Goal: Task Accomplishment & Management: Use online tool/utility

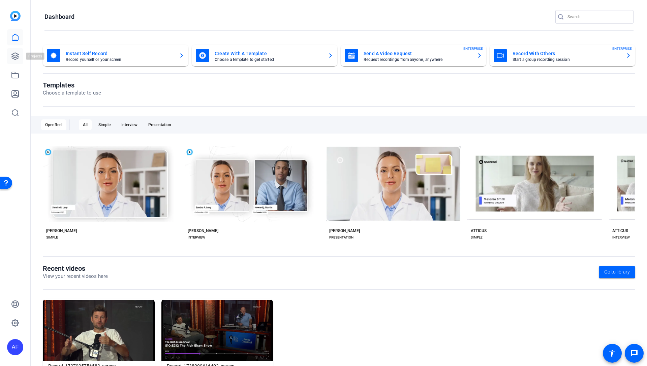
click at [16, 57] on icon at bounding box center [15, 56] width 7 height 7
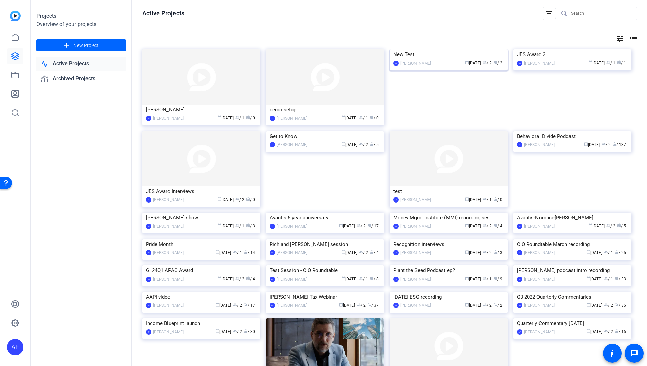
click at [419, 50] on img at bounding box center [448, 50] width 118 height 0
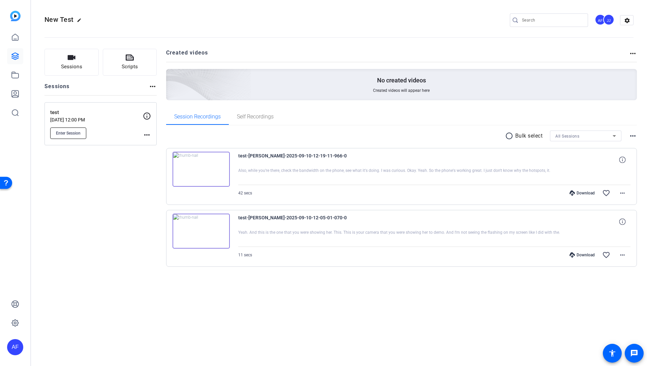
click at [73, 134] on span "Enter Session" at bounding box center [68, 133] width 25 height 5
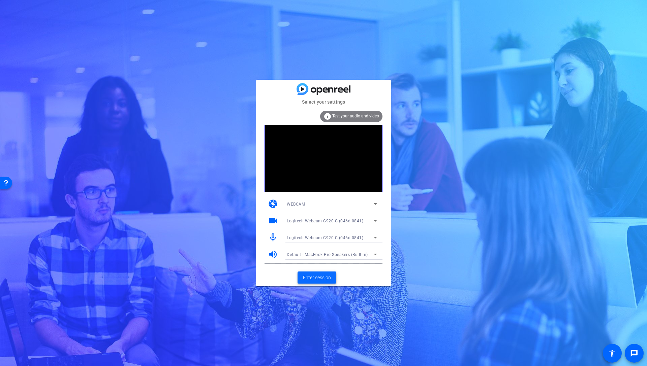
click at [321, 275] on span "Enter session" at bounding box center [317, 277] width 28 height 7
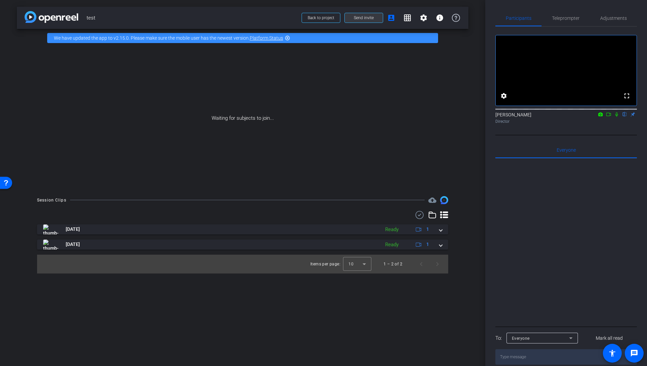
click at [353, 14] on span at bounding box center [364, 18] width 38 height 16
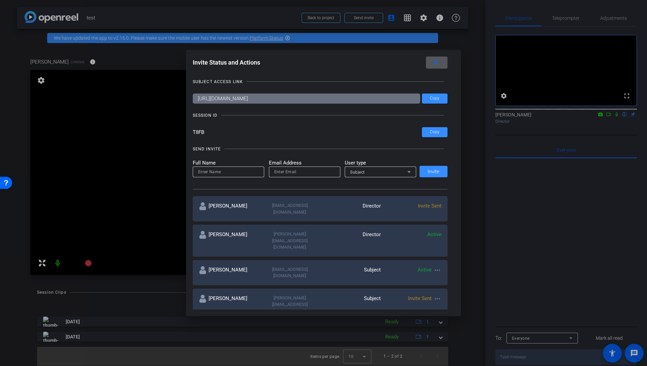
click at [434, 63] on mat-icon "close" at bounding box center [435, 63] width 8 height 8
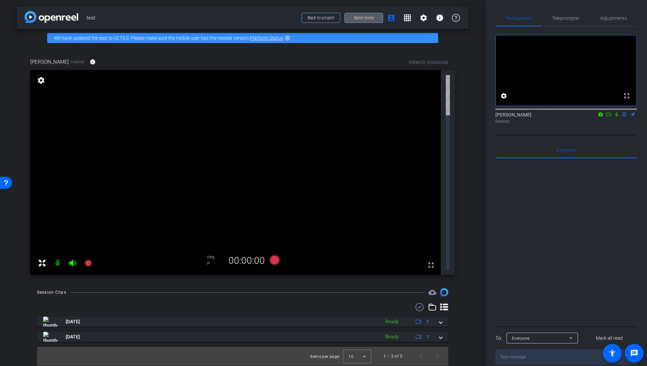
click at [322, 96] on video at bounding box center [235, 172] width 410 height 205
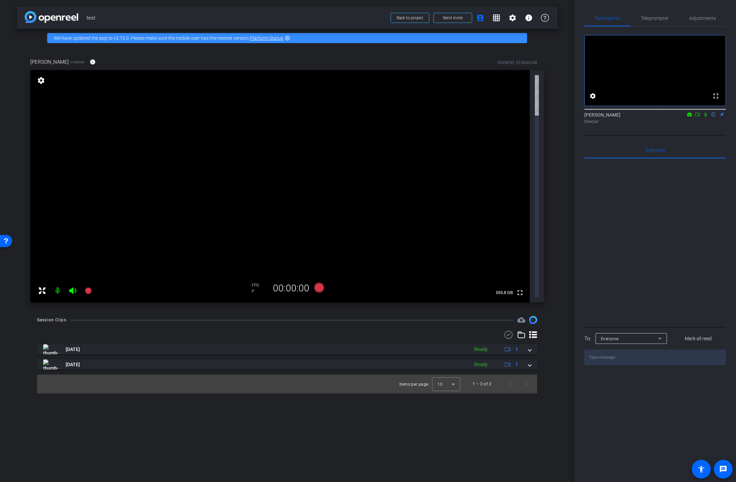
click at [40, 287] on icon at bounding box center [42, 291] width 8 height 8
click at [42, 81] on mat-icon "settings" at bounding box center [40, 80] width 9 height 8
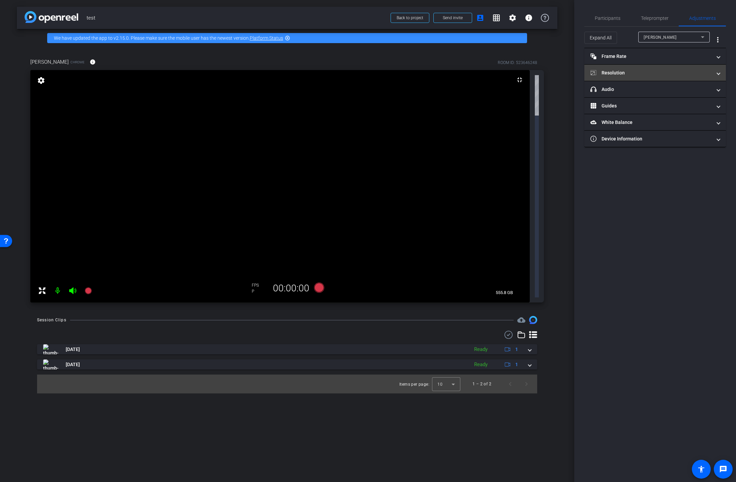
click at [620, 74] on mat-panel-title "Resolution" at bounding box center [650, 72] width 121 height 7
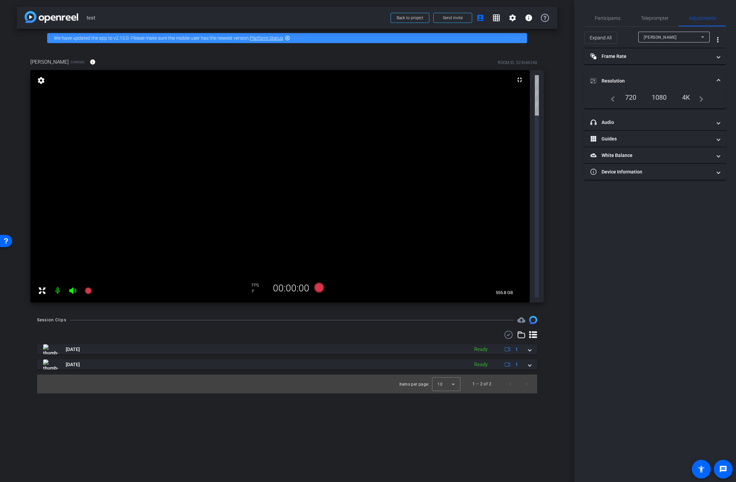
click at [646, 100] on div "1080" at bounding box center [658, 97] width 25 height 11
click at [646, 97] on div "1080" at bounding box center [658, 97] width 25 height 11
click at [609, 18] on span "Participants" at bounding box center [607, 18] width 26 height 5
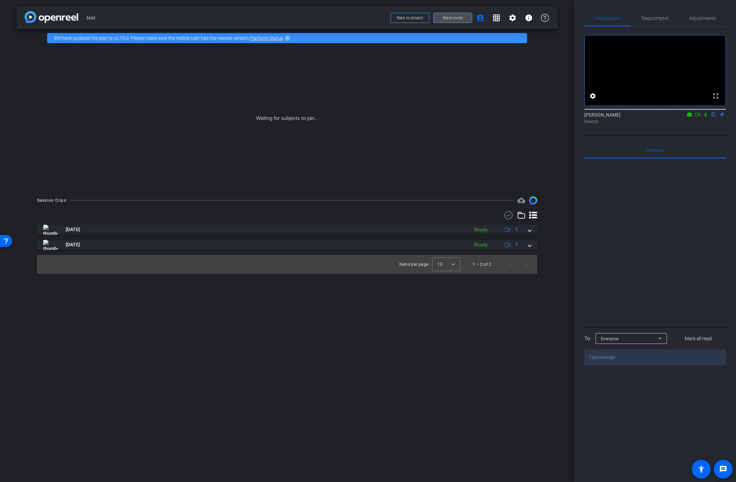
click at [457, 18] on span "Send invite" at bounding box center [453, 17] width 20 height 5
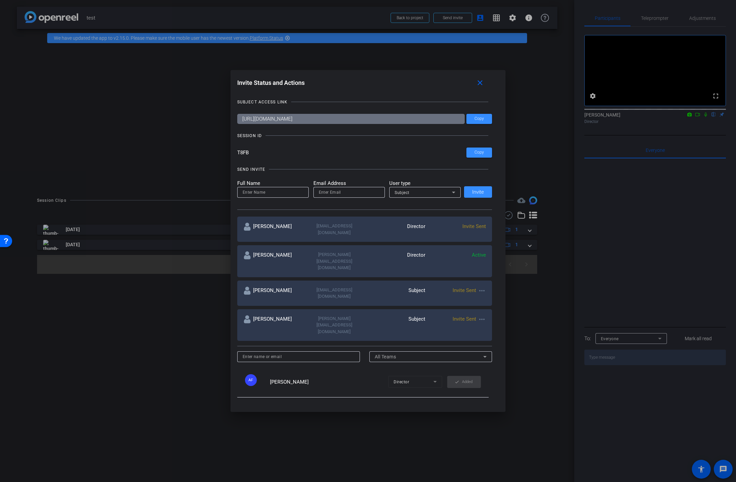
click at [483, 287] on mat-icon "more_horiz" at bounding box center [482, 291] width 8 height 8
click at [504, 293] on span "Re-Send Invite" at bounding box center [508, 293] width 51 height 8
click at [646, 11] on span "×" at bounding box center [727, 12] width 4 height 8
click at [482, 83] on mat-icon "close" at bounding box center [480, 83] width 8 height 8
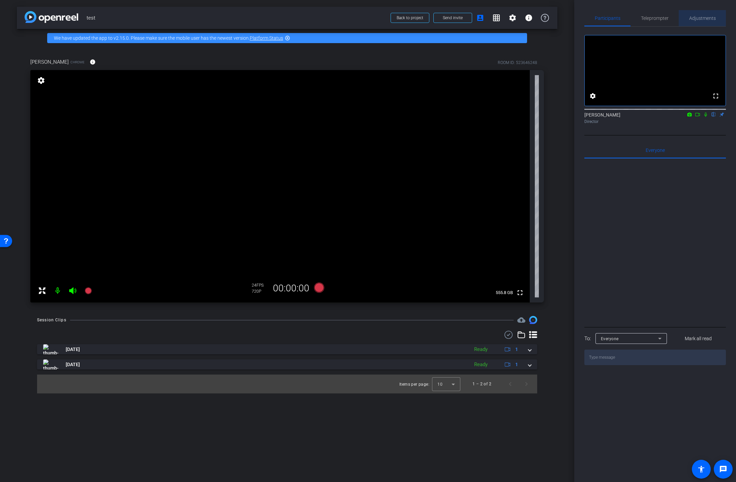
click at [646, 18] on span "Adjustments" at bounding box center [702, 18] width 27 height 5
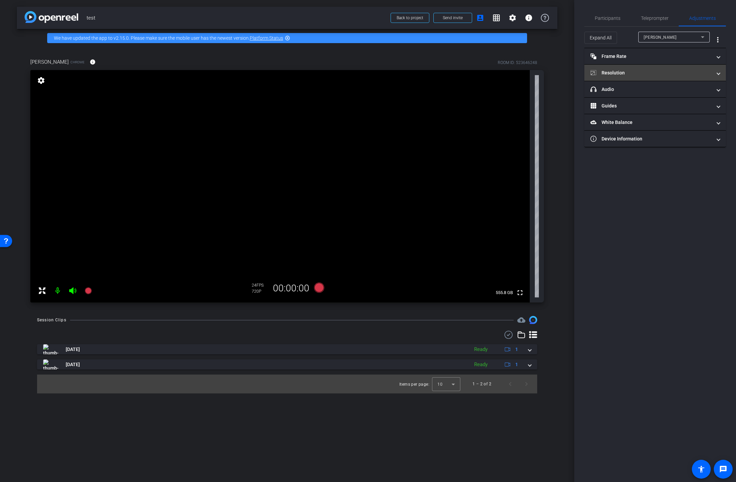
click at [624, 71] on mat-panel-title "Resolution" at bounding box center [650, 72] width 121 height 7
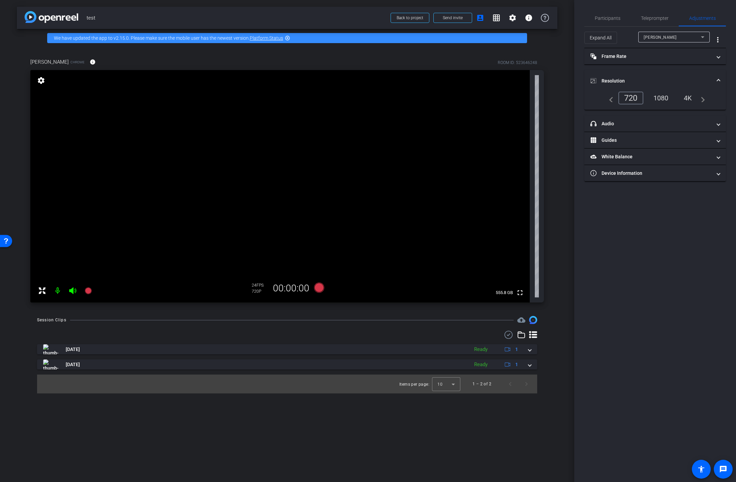
click at [646, 97] on div "1080" at bounding box center [660, 97] width 25 height 11
click at [613, 16] on span "Participants" at bounding box center [607, 18] width 26 height 5
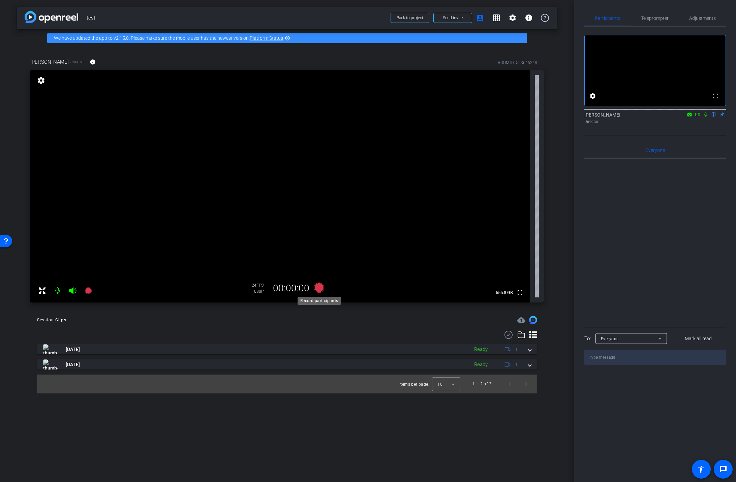
click at [320, 287] on icon at bounding box center [319, 288] width 10 height 10
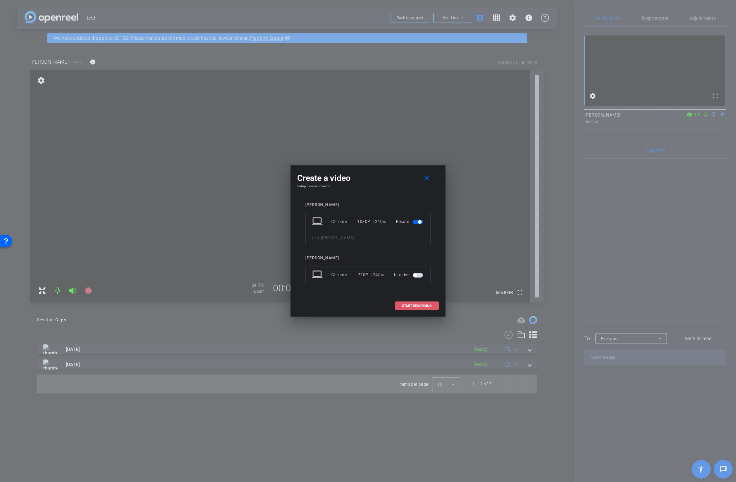
click at [425, 303] on button "START RECORDING" at bounding box center [417, 305] width 44 height 8
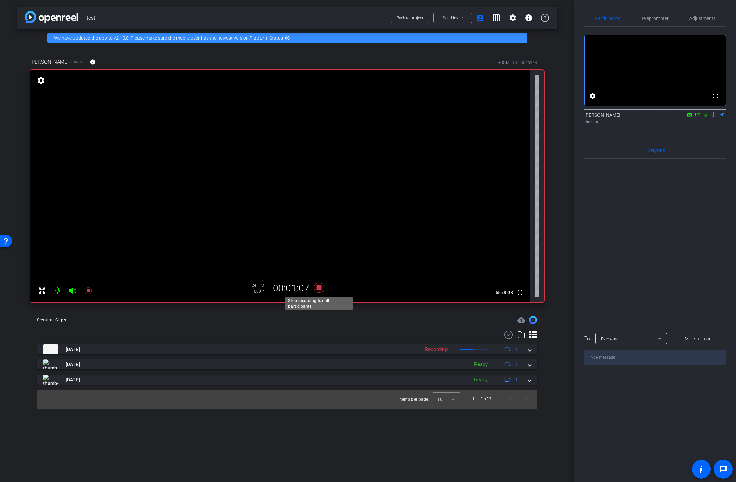
click at [321, 288] on icon at bounding box center [319, 288] width 10 height 10
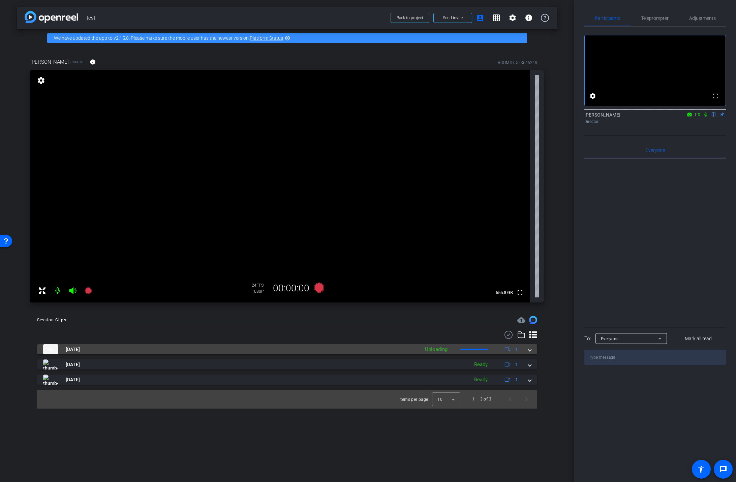
click at [528, 350] on span at bounding box center [529, 349] width 3 height 7
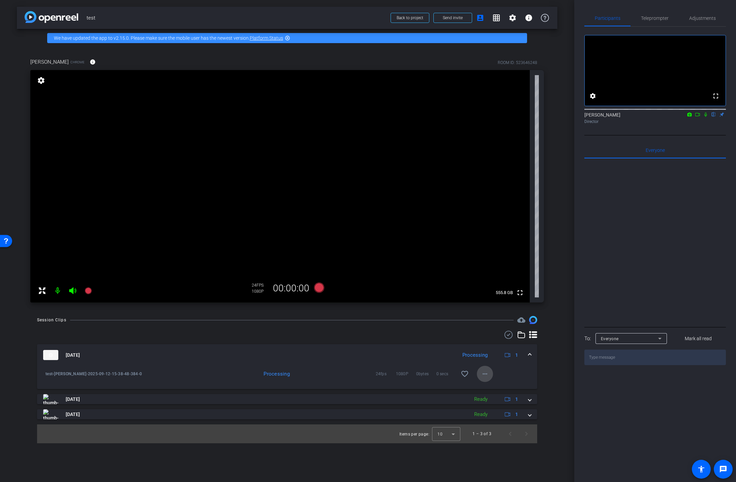
click at [486, 366] on mat-icon "more_horiz" at bounding box center [485, 374] width 8 height 8
click at [519, 366] on div at bounding box center [368, 241] width 736 height 482
click at [646, 18] on span "Adjustments" at bounding box center [702, 18] width 27 height 5
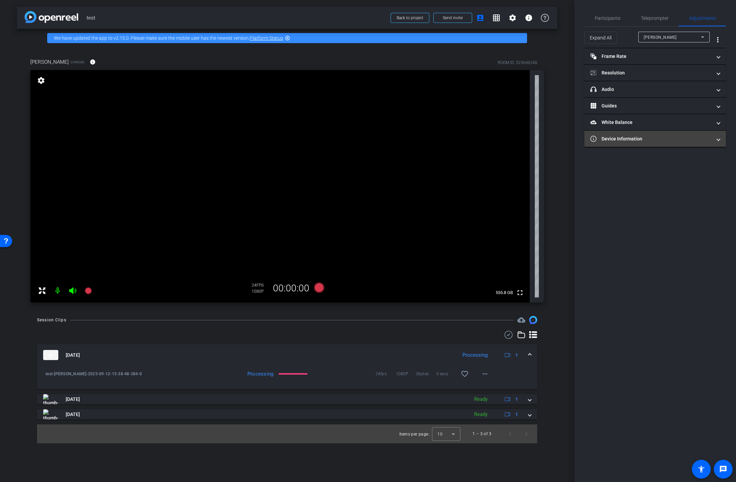
click at [612, 137] on mat-panel-title "Device Information" at bounding box center [650, 138] width 121 height 7
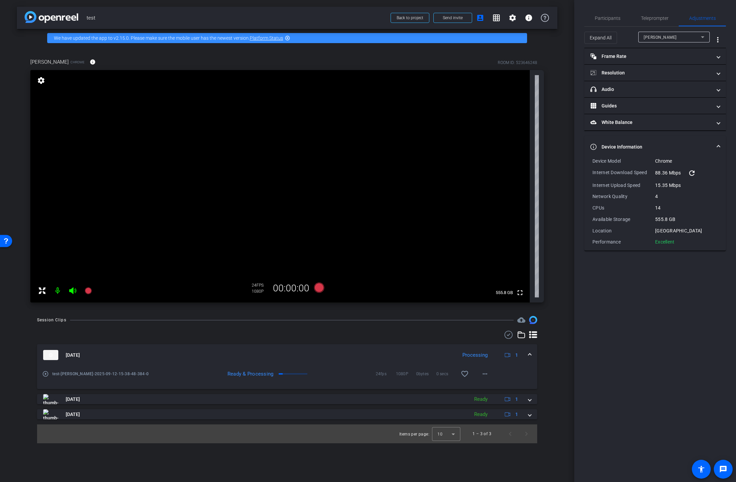
click at [646, 37] on div "[PERSON_NAME]" at bounding box center [671, 37] width 57 height 8
click at [624, 37] on div at bounding box center [368, 241] width 736 height 482
click at [610, 19] on span "Participants" at bounding box center [607, 18] width 26 height 5
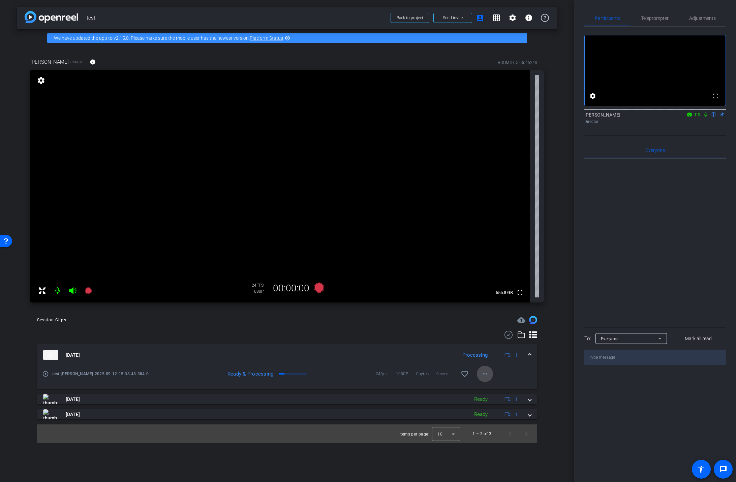
click at [484, 366] on mat-icon "more_horiz" at bounding box center [485, 374] width 8 height 8
click at [484, 366] on div at bounding box center [368, 241] width 736 height 482
click at [484, 366] on mat-icon "more_horiz" at bounding box center [485, 374] width 8 height 8
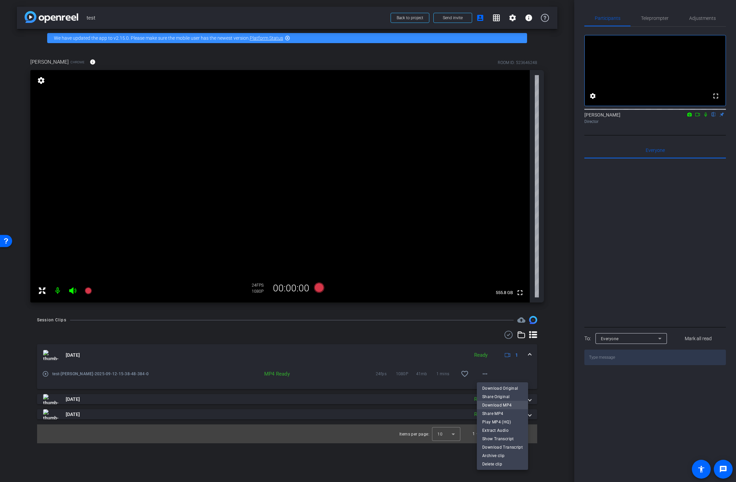
click at [500, 366] on span "Download MP4" at bounding box center [502, 405] width 40 height 8
click at [483, 366] on mat-icon "more_horiz" at bounding box center [485, 374] width 8 height 8
click at [498, 366] on span "Delete clip" at bounding box center [502, 464] width 40 height 8
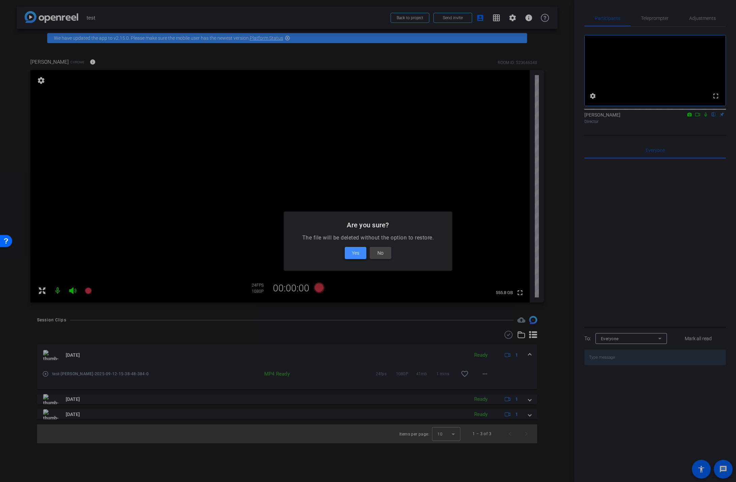
click at [352, 254] on span "Yes" at bounding box center [355, 253] width 7 height 8
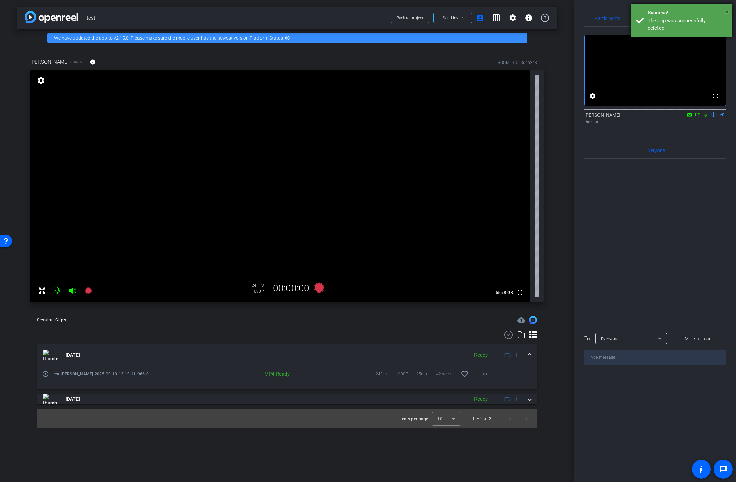
click at [646, 13] on span "×" at bounding box center [727, 12] width 4 height 8
click at [484, 366] on mat-icon "more_horiz" at bounding box center [485, 374] width 8 height 8
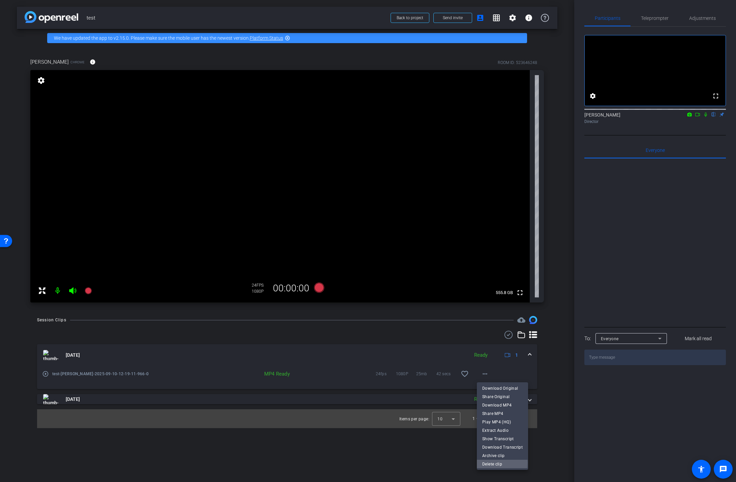
click at [488, 366] on span "Delete clip" at bounding box center [502, 464] width 40 height 8
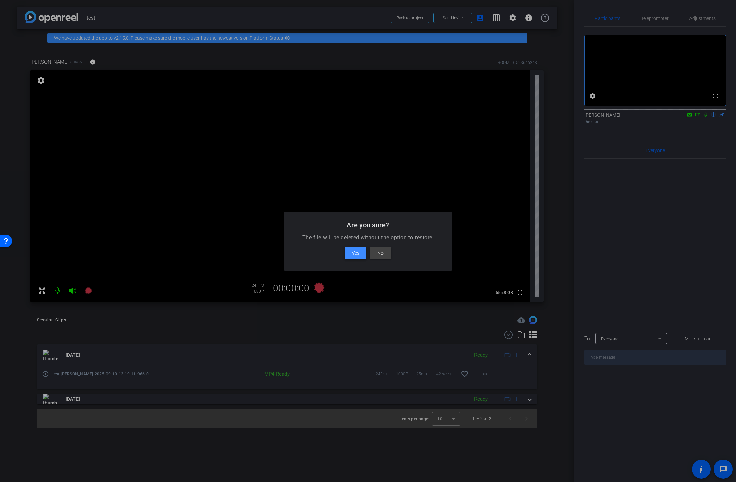
click at [353, 251] on span "Yes" at bounding box center [355, 253] width 7 height 8
